Goal: Information Seeking & Learning: Learn about a topic

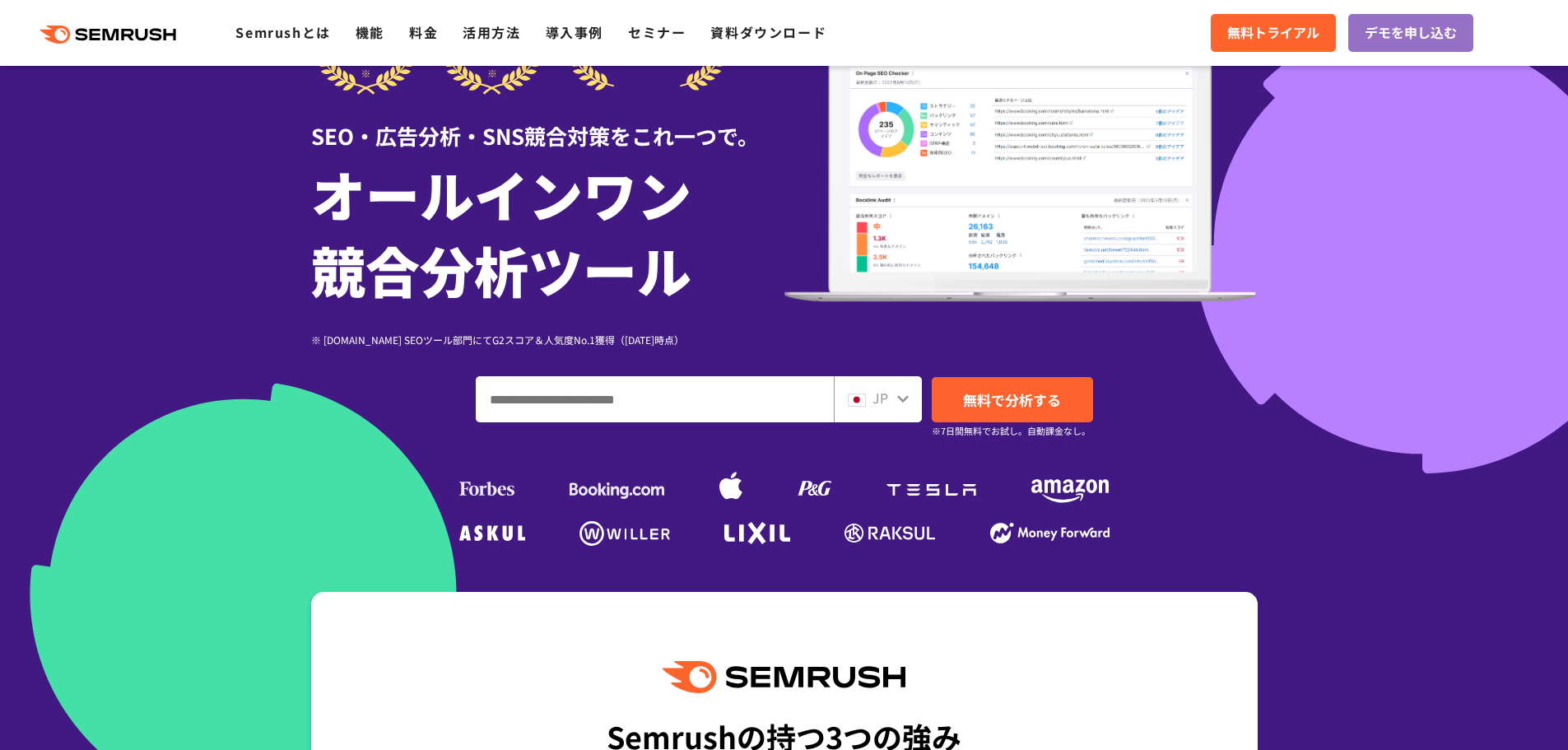
scroll to position [330, 0]
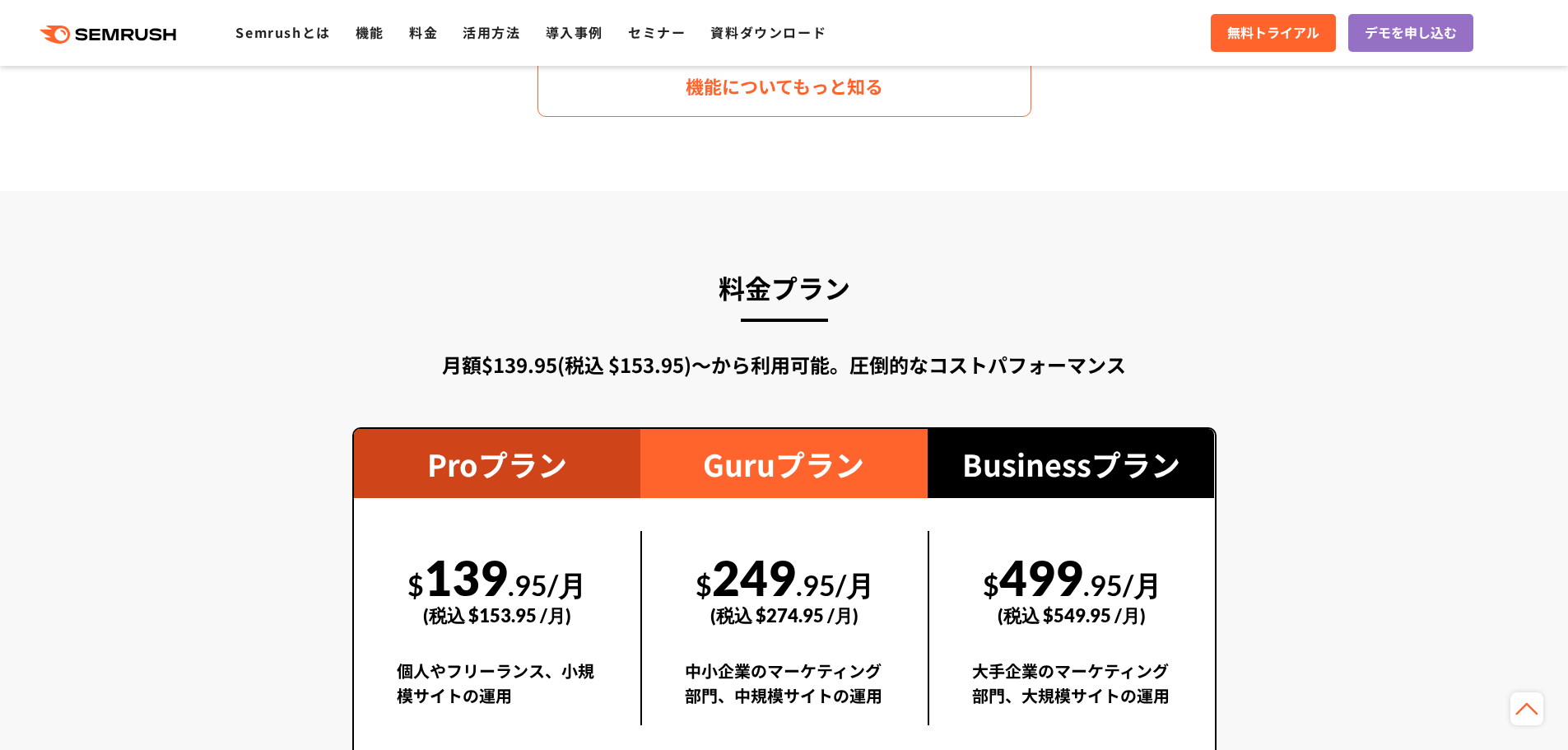
scroll to position [2552, 0]
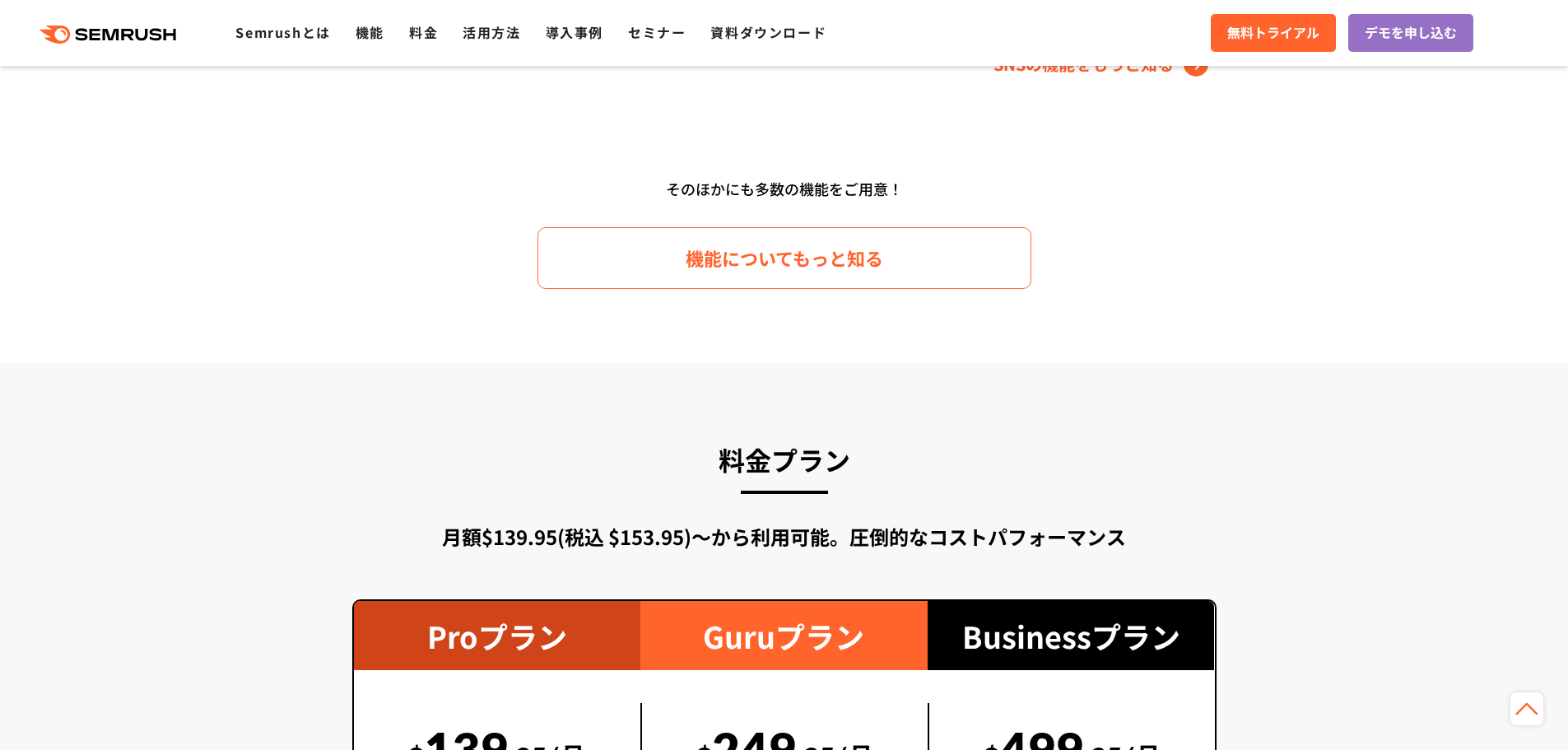
click at [86, 40] on icon at bounding box center [82, 34] width 12 height 12
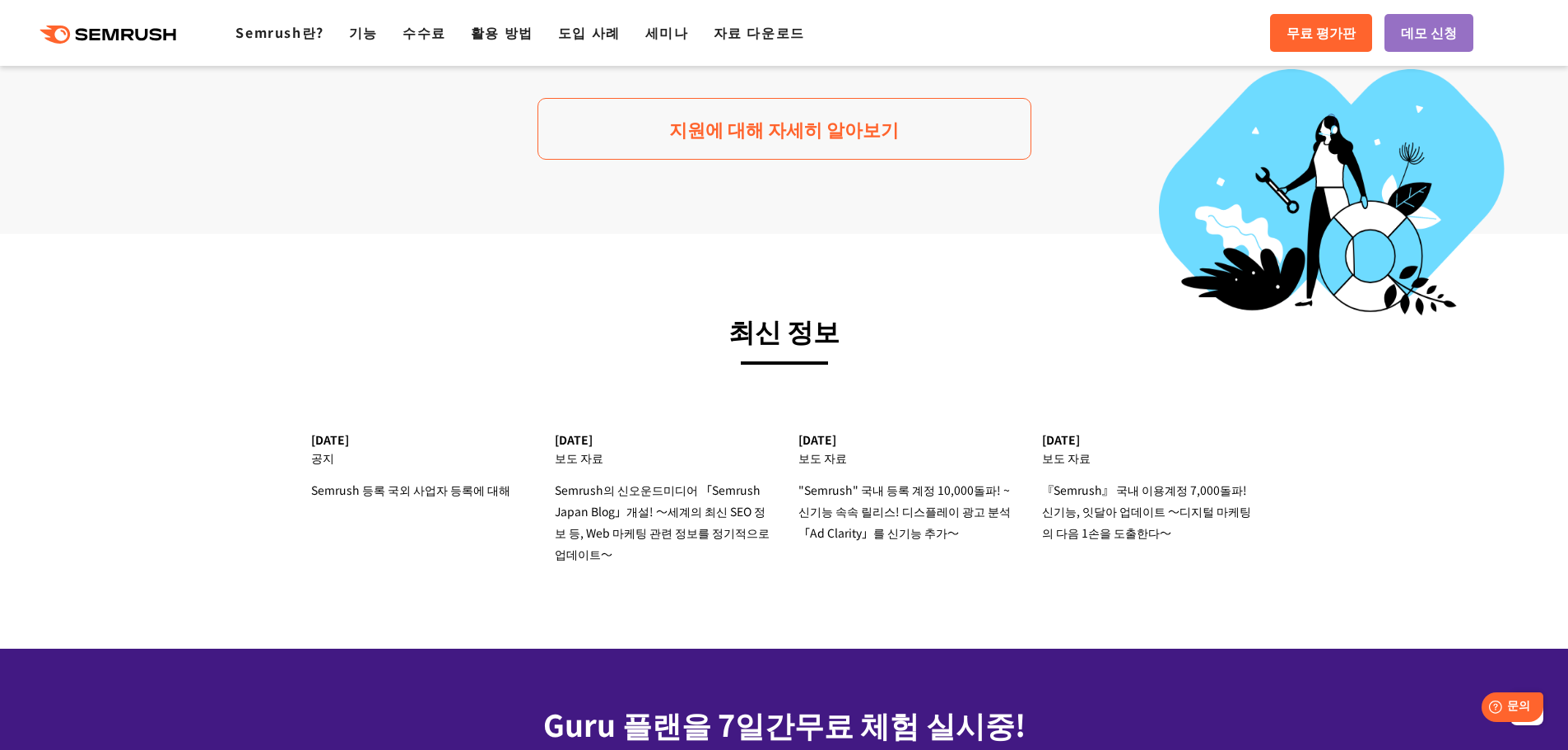
scroll to position [4858, 0]
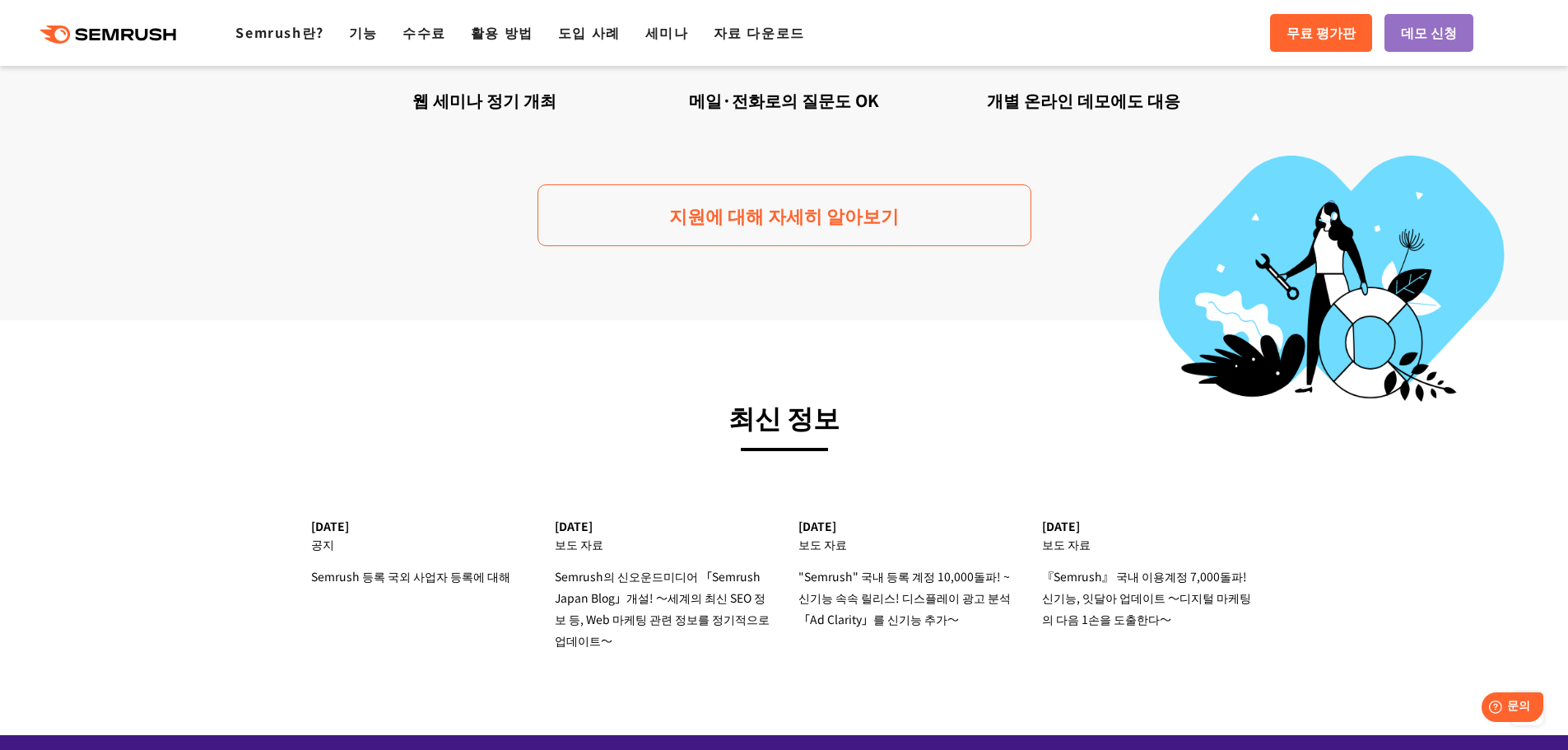
drag, startPoint x: 100, startPoint y: 35, endPoint x: 138, endPoint y: 21, distance: 40.5
click at [100, 35] on polygon at bounding box center [96, 35] width 11 height 12
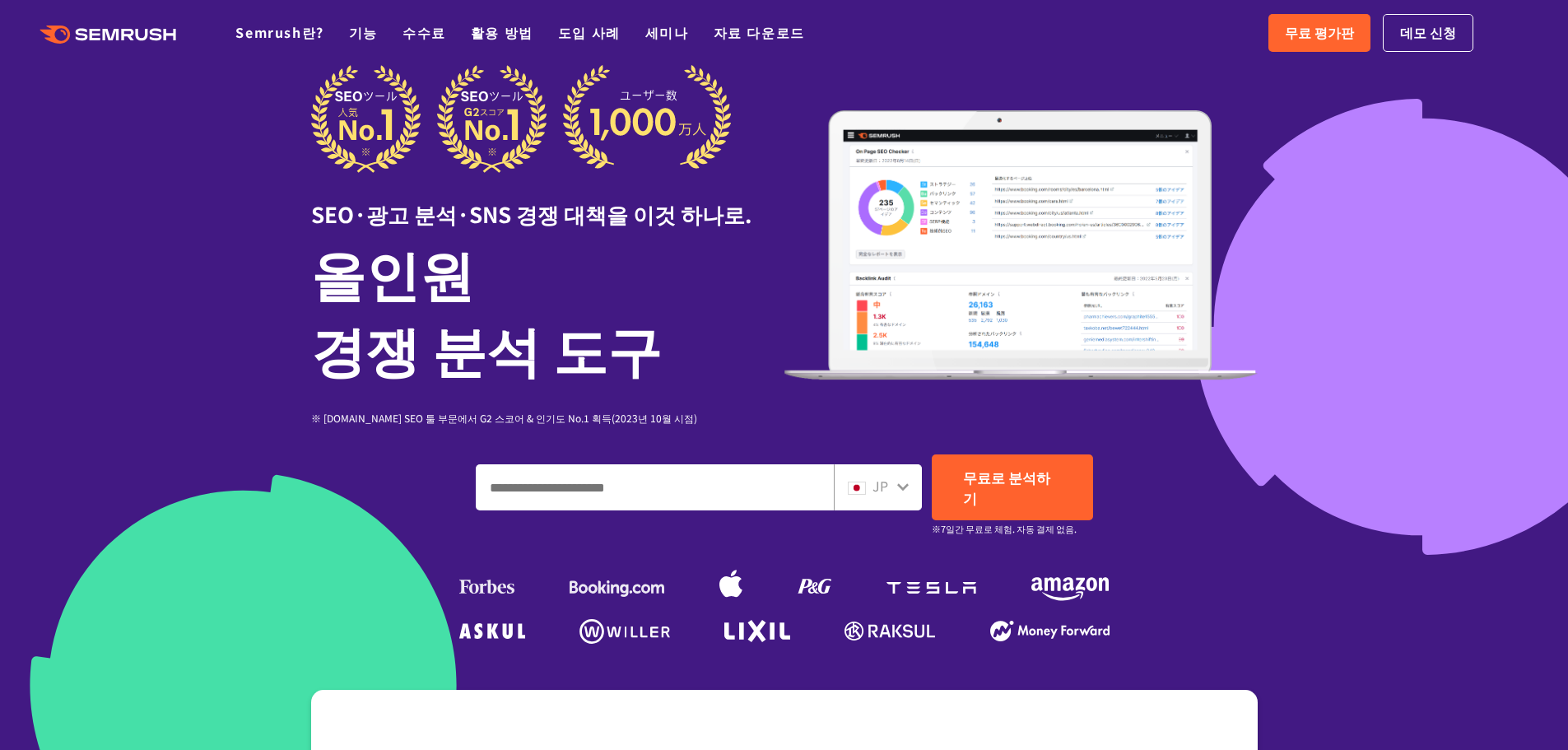
scroll to position [82, 0]
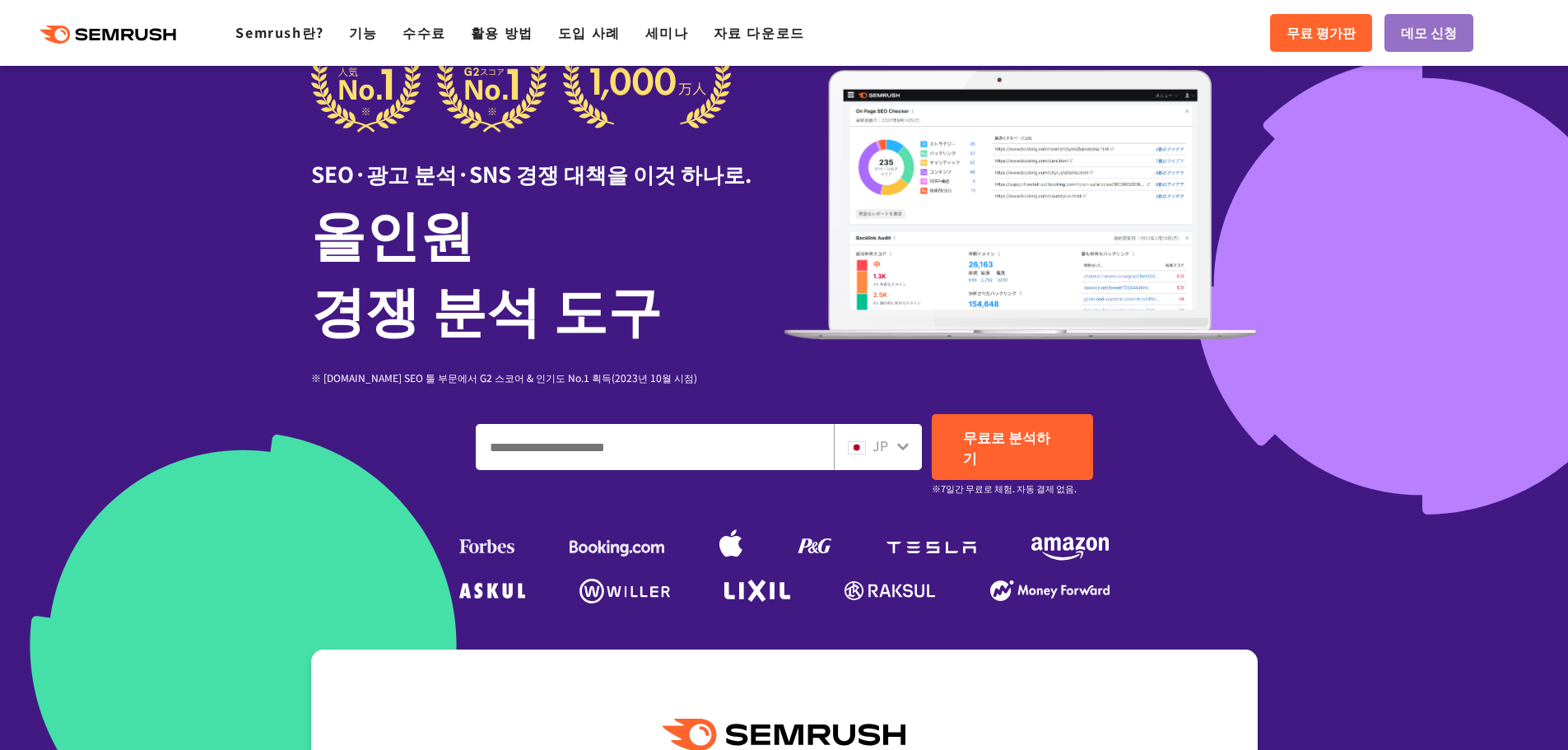
click at [653, 451] on input "도메인, 키워드 또는 URL을 입력하세요." at bounding box center [654, 447] width 357 height 45
type input "*"
type input "**"
click at [984, 424] on link "무료로 분석하기" at bounding box center [1013, 447] width 161 height 66
